Goal: Task Accomplishment & Management: Use online tool/utility

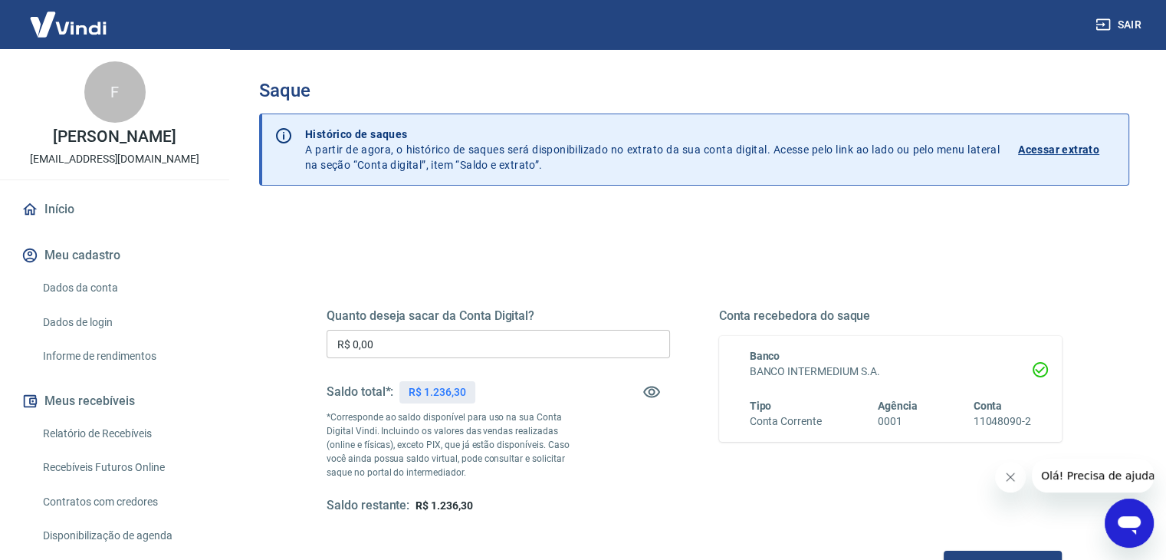
click at [460, 317] on h5 "Quanto deseja sacar da Conta Digital?" at bounding box center [498, 315] width 343 height 15
click at [511, 337] on input "R$ 0,00" at bounding box center [498, 344] width 343 height 28
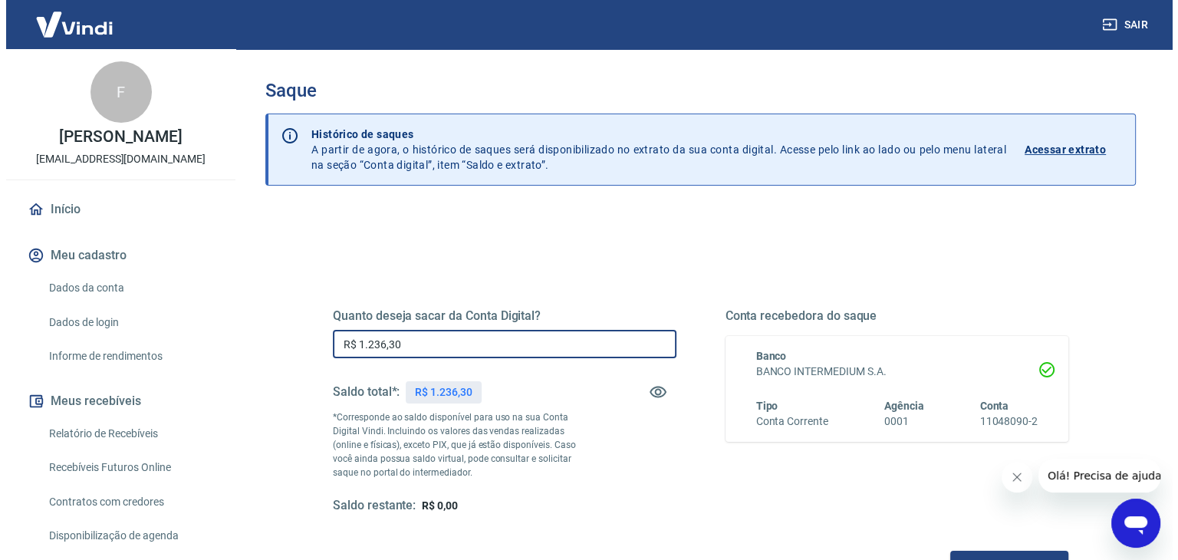
scroll to position [198, 0]
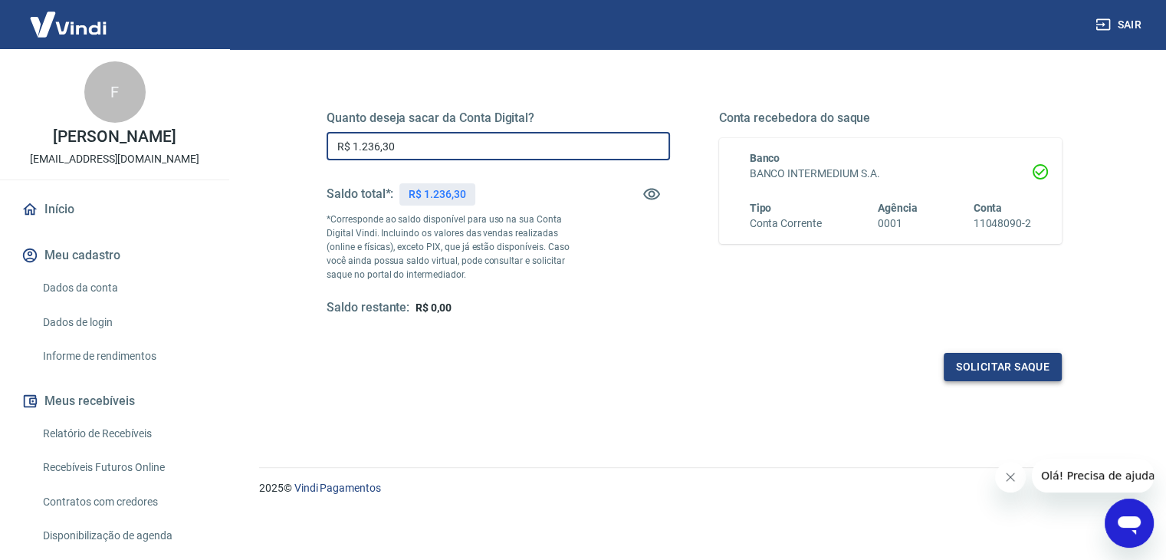
type input "R$ 1.236,30"
click at [958, 353] on button "Solicitar saque" at bounding box center [1003, 367] width 118 height 28
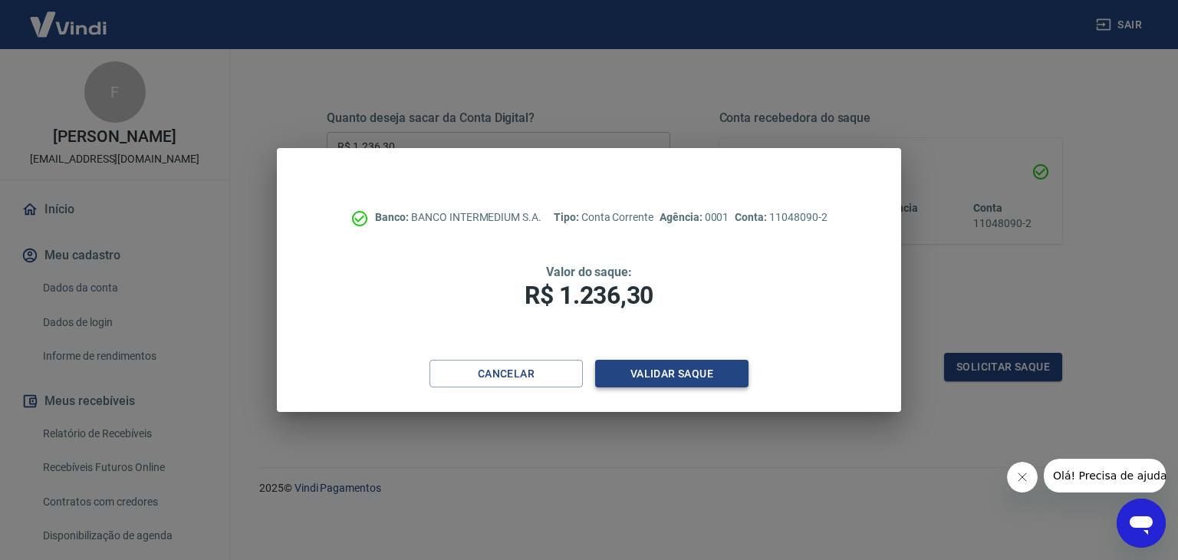
click at [691, 370] on button "Validar saque" at bounding box center [671, 374] width 153 height 28
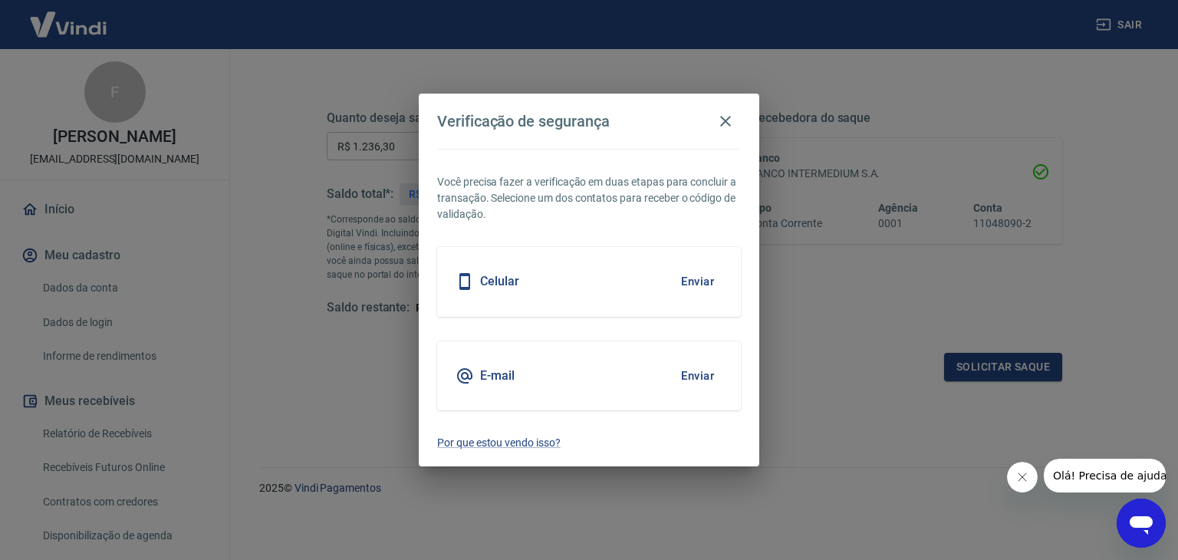
click at [694, 363] on button "Enviar" at bounding box center [697, 376] width 50 height 32
click at [713, 385] on button "Enviar" at bounding box center [697, 376] width 50 height 32
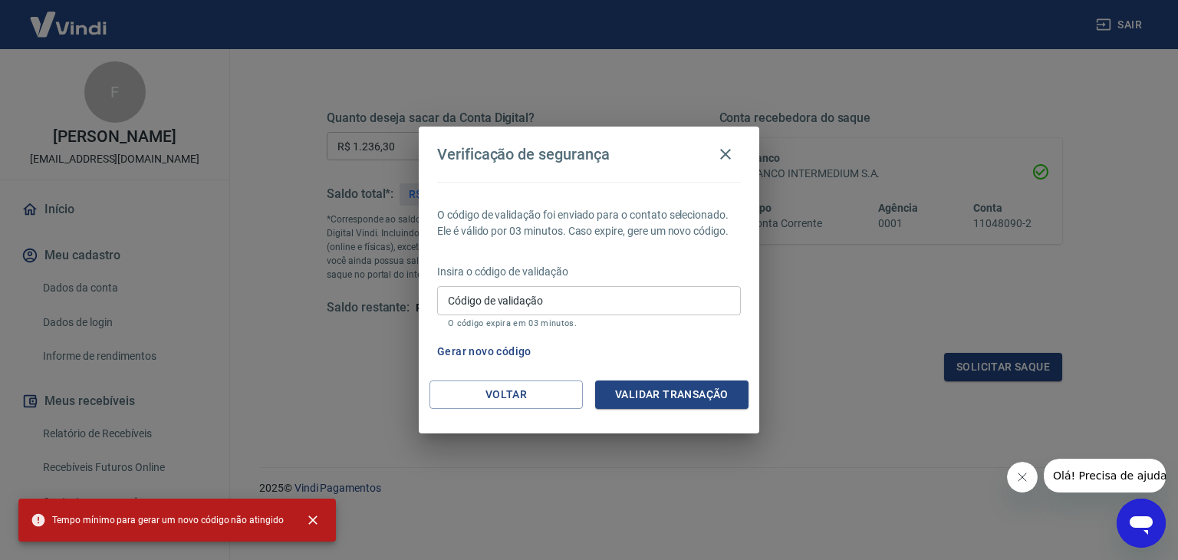
click at [541, 299] on input "Código de validação" at bounding box center [589, 300] width 304 height 28
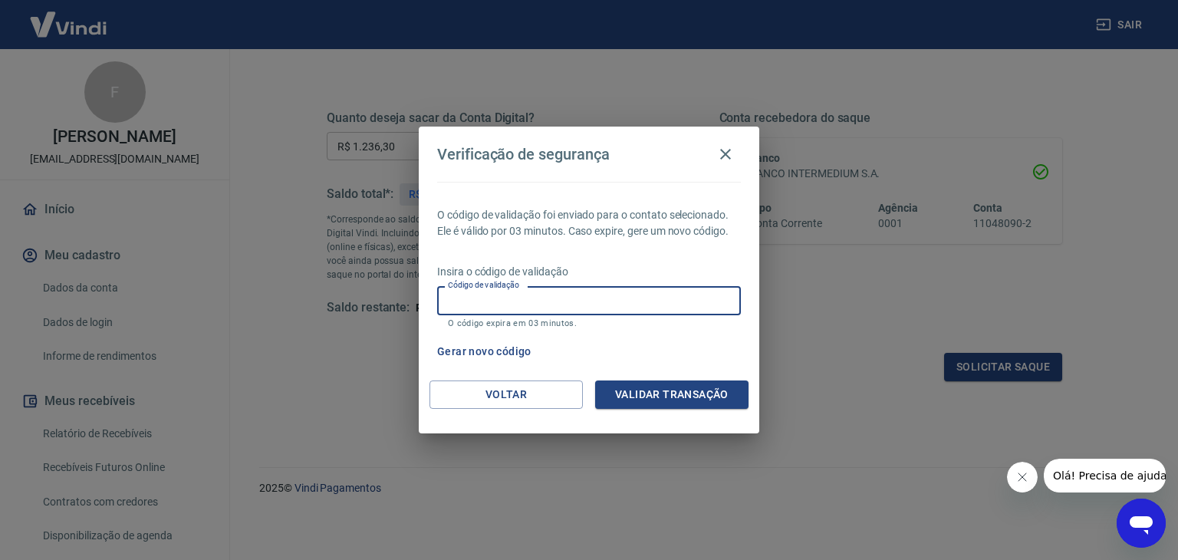
paste input "269499"
type input "269499"
click at [703, 392] on button "Validar transação" at bounding box center [671, 394] width 153 height 28
